Goal: Transaction & Acquisition: Purchase product/service

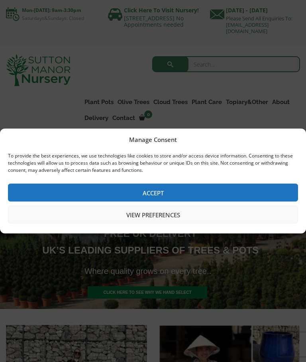
click at [187, 214] on button "View preferences" at bounding box center [153, 215] width 290 height 18
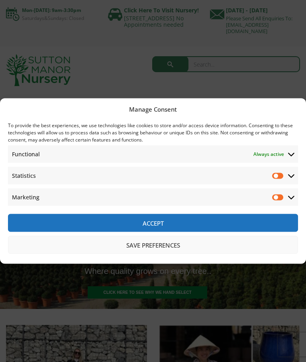
click at [174, 244] on button "Save preferences" at bounding box center [153, 245] width 290 height 18
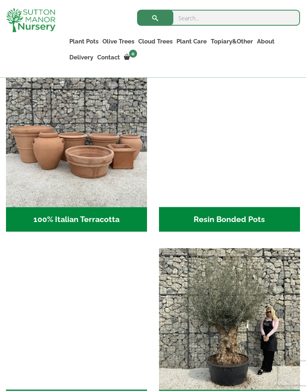
scroll to position [427, 0]
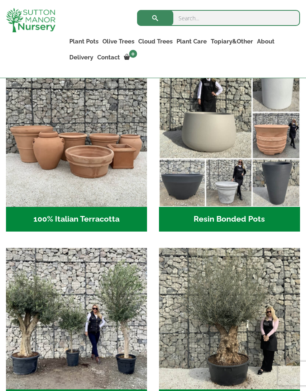
click at [261, 215] on h2 "Resin Bonded Pots (218)" at bounding box center [229, 219] width 141 height 25
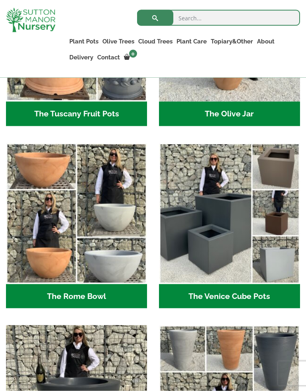
scroll to position [1100, 0]
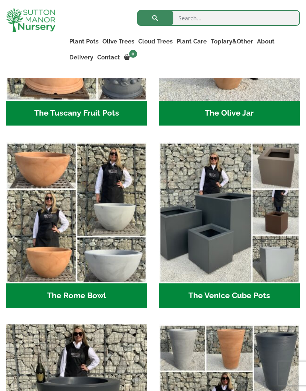
click at [260, 298] on h2 "The Venice Cube Pots (12)" at bounding box center [229, 295] width 141 height 25
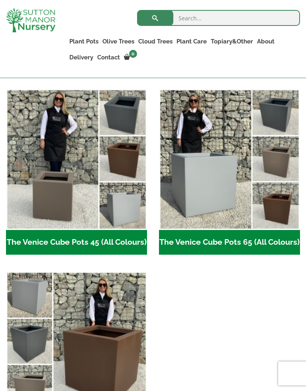
scroll to position [255, 0]
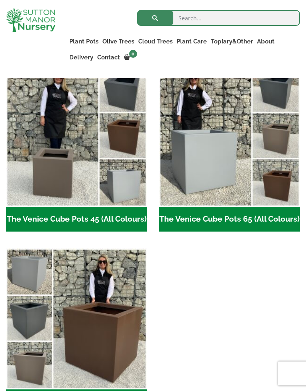
click at [67, 227] on h2 "The Venice Cube Pots 45 (All Colours) (4)" at bounding box center [76, 219] width 141 height 25
